Goal: Navigation & Orientation: Find specific page/section

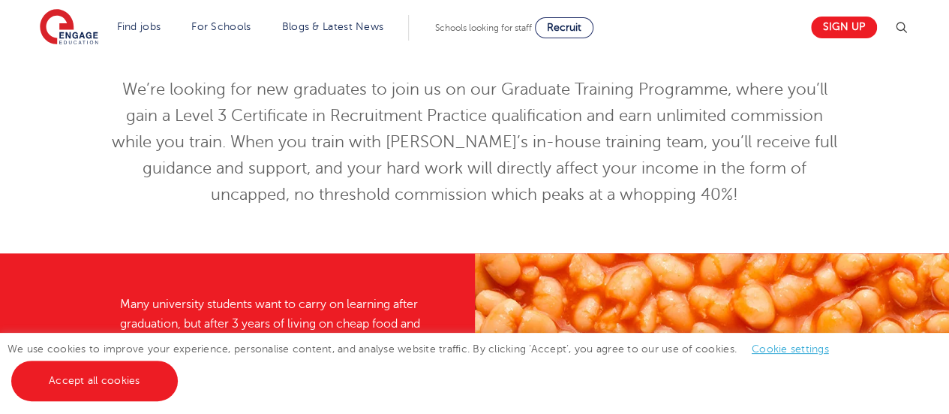
scroll to position [240, 0]
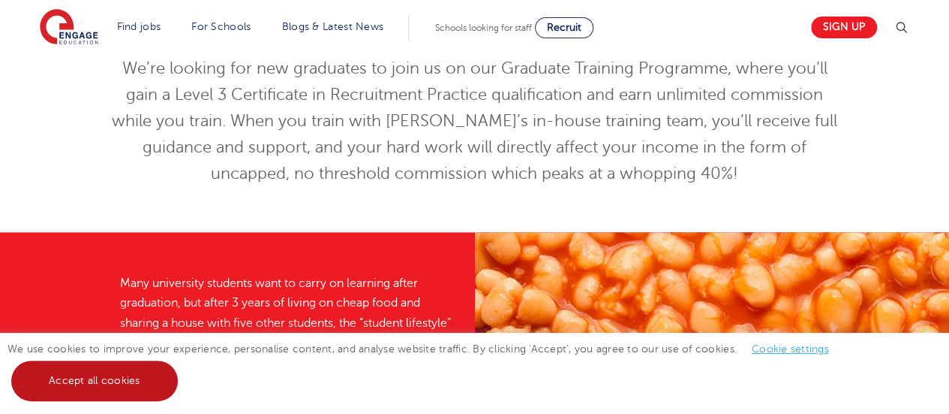
click at [72, 376] on link "Accept all cookies" at bounding box center [94, 380] width 167 height 41
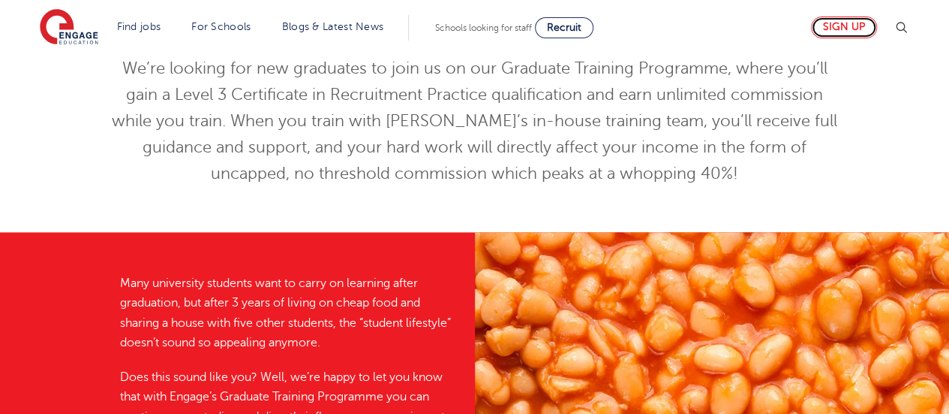
click at [865, 26] on link "Sign up" at bounding box center [844, 28] width 66 height 22
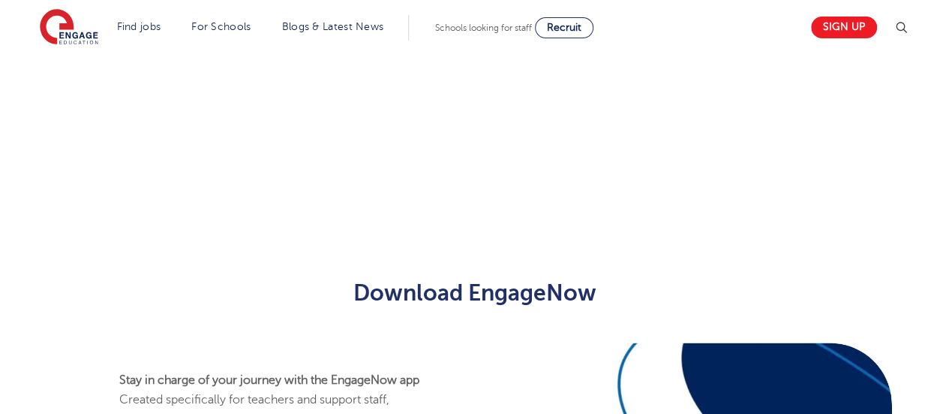
scroll to position [1100, 0]
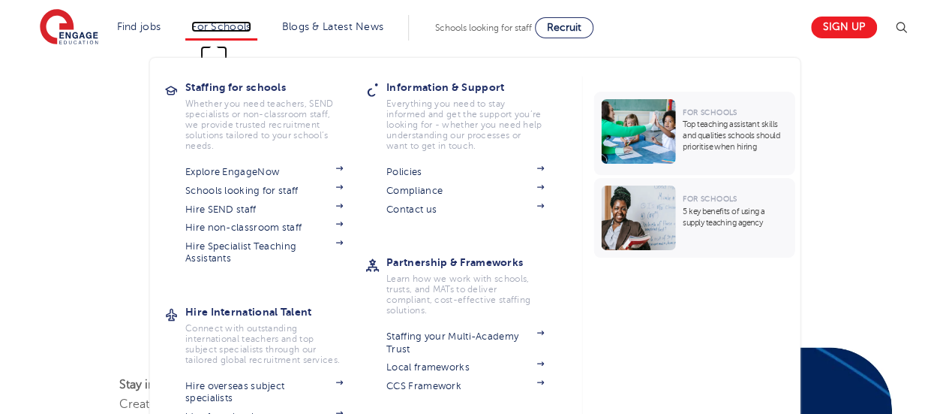
click at [223, 21] on link "For Schools" at bounding box center [220, 26] width 59 height 11
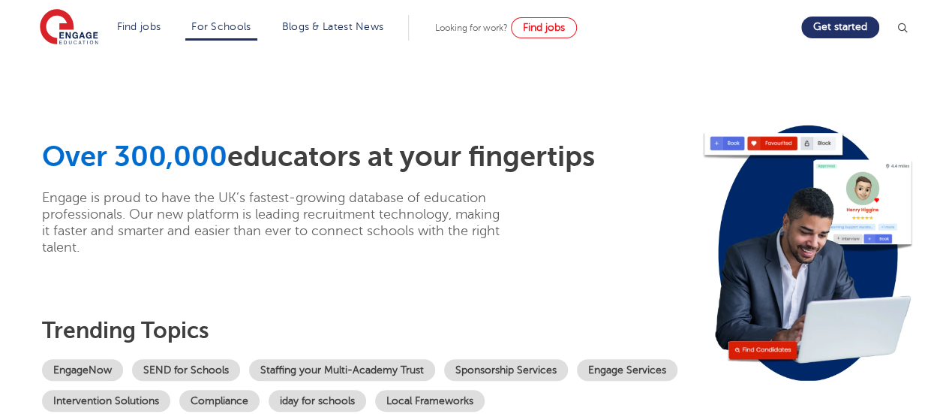
click at [132, 104] on div "Over 300,000 educators at your fingertips Engage is proud to have the UK’s fast…" at bounding box center [475, 274] width 910 height 440
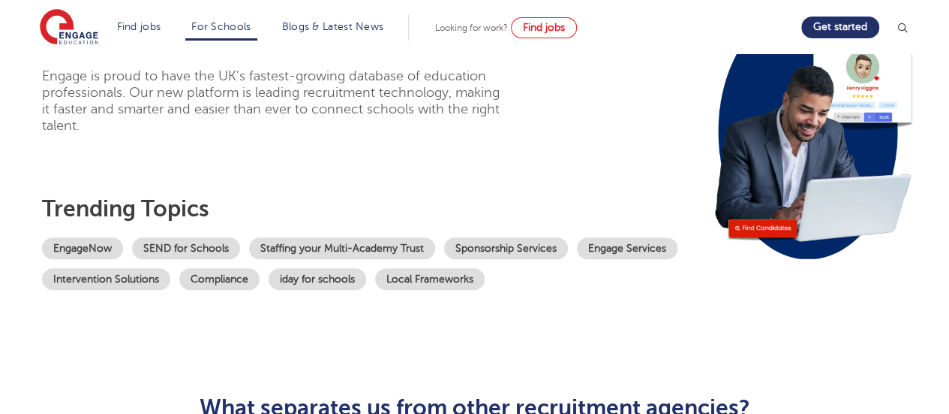
scroll to position [126, 0]
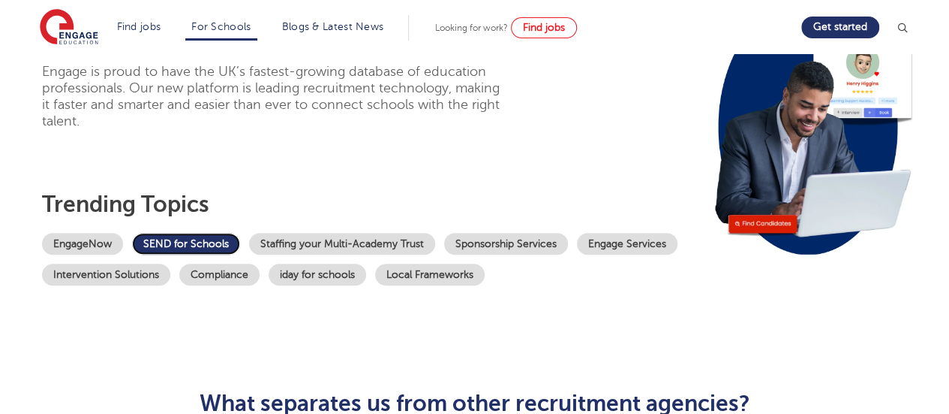
click at [173, 235] on link "SEND for Schools" at bounding box center [186, 244] width 108 height 22
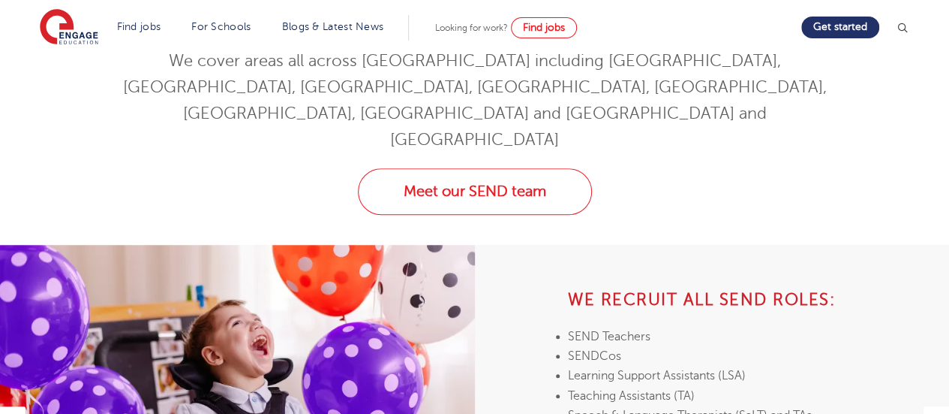
scroll to position [572, 0]
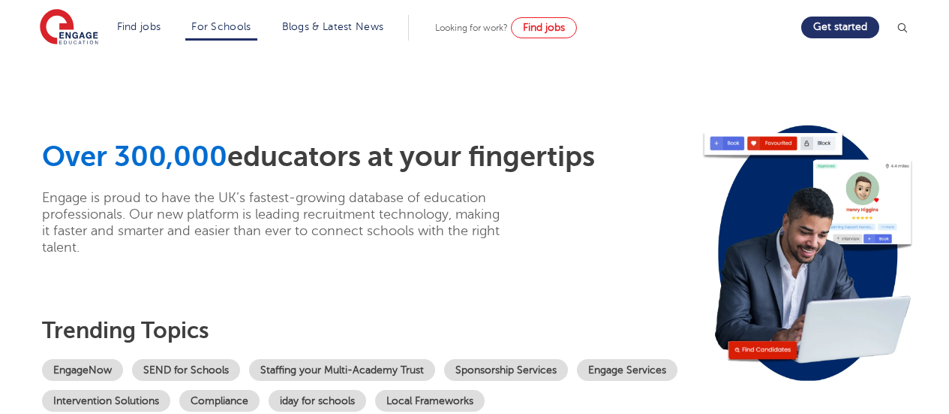
scroll to position [126, 0]
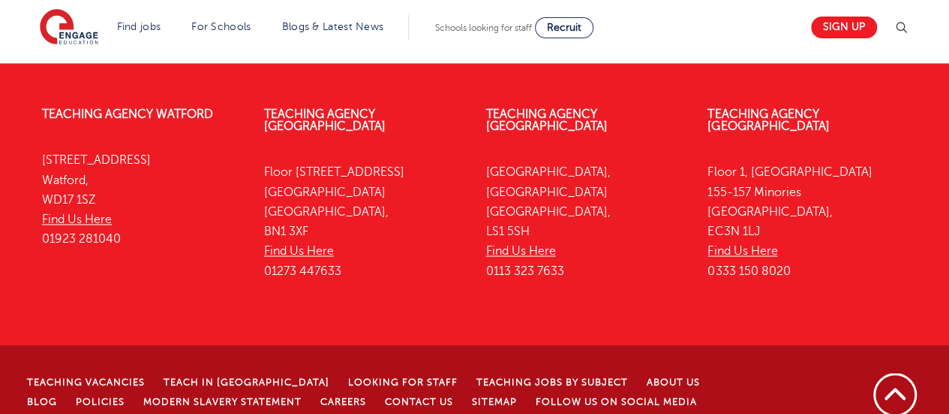
scroll to position [1820, 0]
